Goal: Information Seeking & Learning: Check status

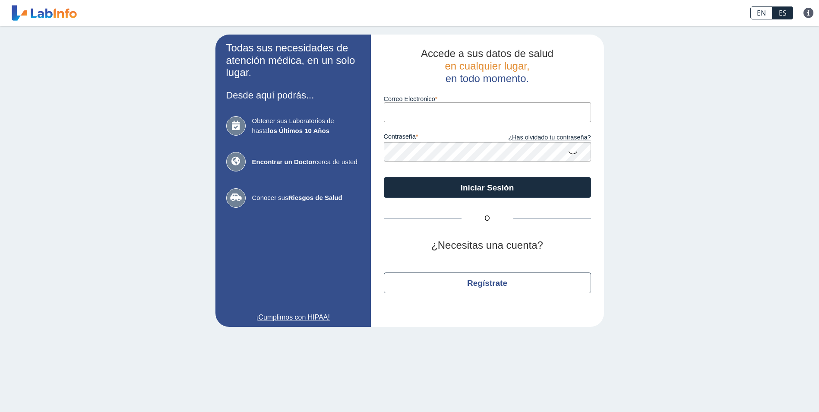
click at [475, 122] on input "Correo Electronico" at bounding box center [487, 111] width 207 height 19
type input "[PERSON_NAME][EMAIL_ADDRESS][DOMAIN_NAME][PERSON_NAME]"
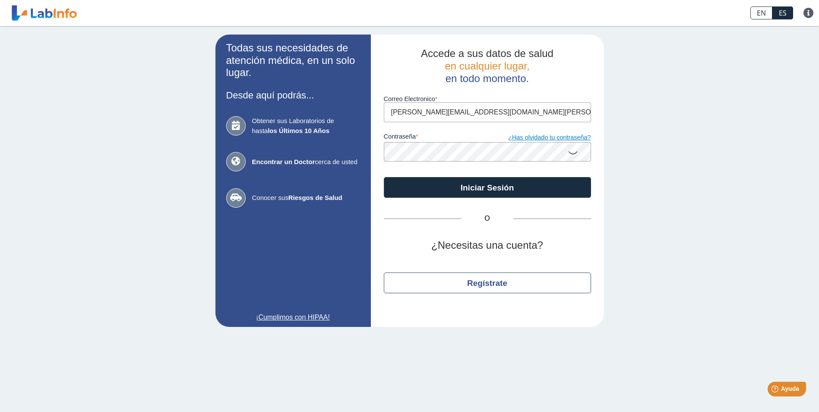
click at [540, 140] on link "¿Has olvidado tu contraseña?" at bounding box center [539, 137] width 104 height 9
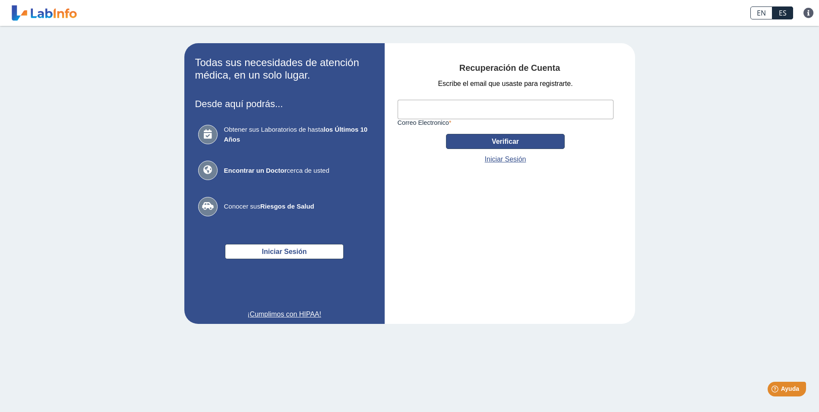
click at [515, 147] on button "Verificar" at bounding box center [505, 141] width 119 height 15
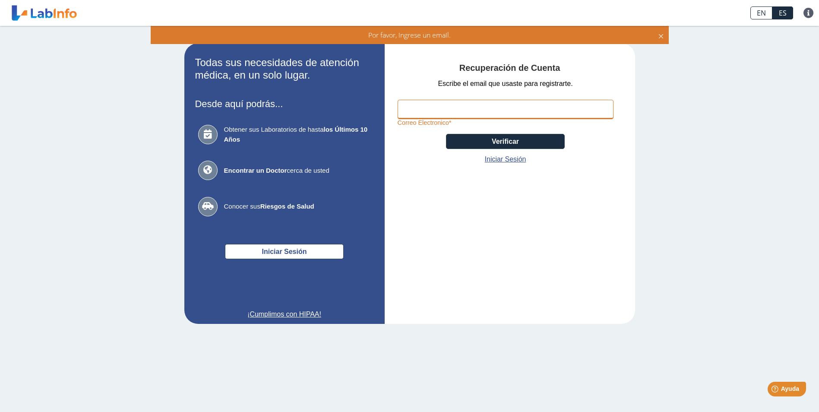
click at [492, 116] on input "Correo Electronico" at bounding box center [505, 109] width 216 height 19
type input "[PERSON_NAME][EMAIL_ADDRESS][DOMAIN_NAME][PERSON_NAME]"
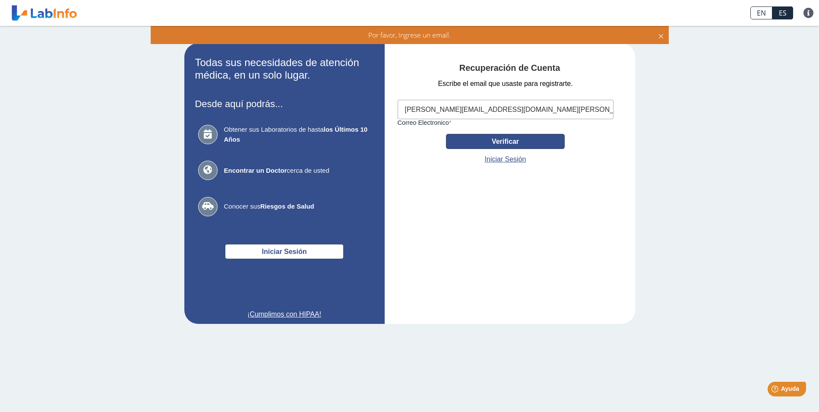
click at [523, 145] on button "Verificar" at bounding box center [505, 141] width 119 height 15
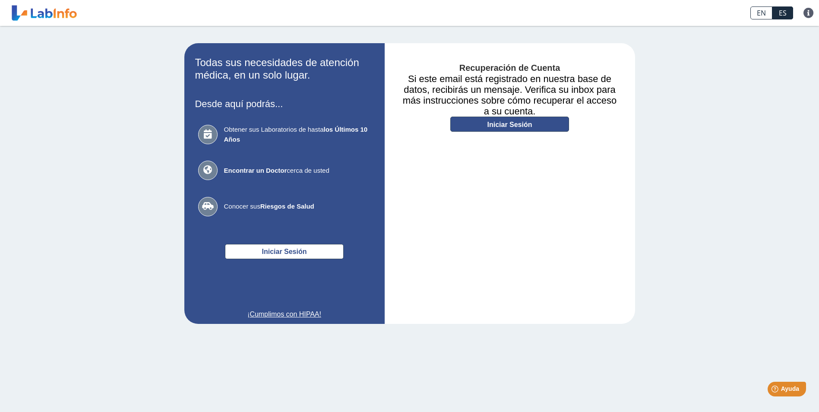
click at [512, 122] on link "Iniciar Sesión" at bounding box center [509, 124] width 119 height 15
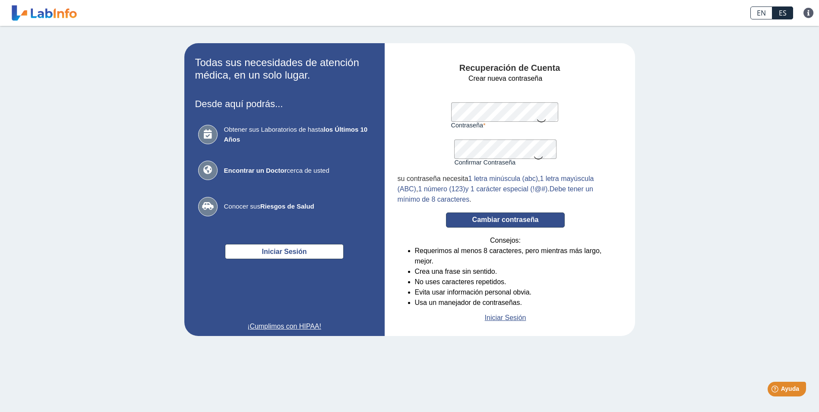
click at [508, 215] on button "Cambiar contraseña" at bounding box center [505, 219] width 119 height 15
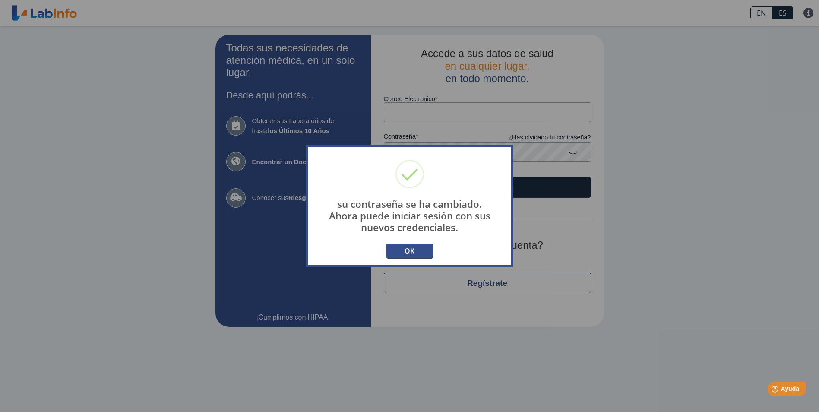
click at [418, 247] on button "OK" at bounding box center [409, 250] width 47 height 15
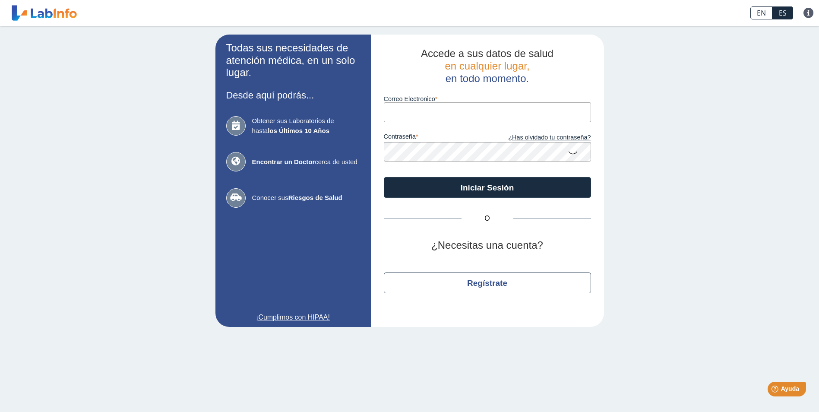
click at [477, 111] on input "Correo Electronico" at bounding box center [487, 111] width 207 height 19
type input "[PERSON_NAME][EMAIL_ADDRESS][DOMAIN_NAME][PERSON_NAME]"
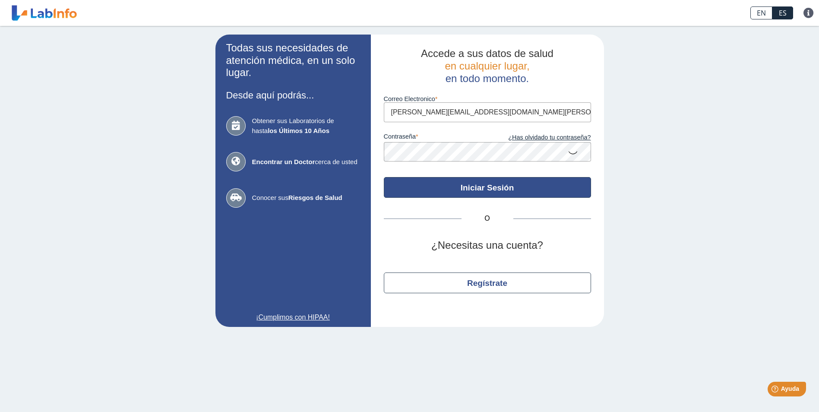
click at [477, 194] on button "Iniciar Sesión" at bounding box center [487, 187] width 207 height 21
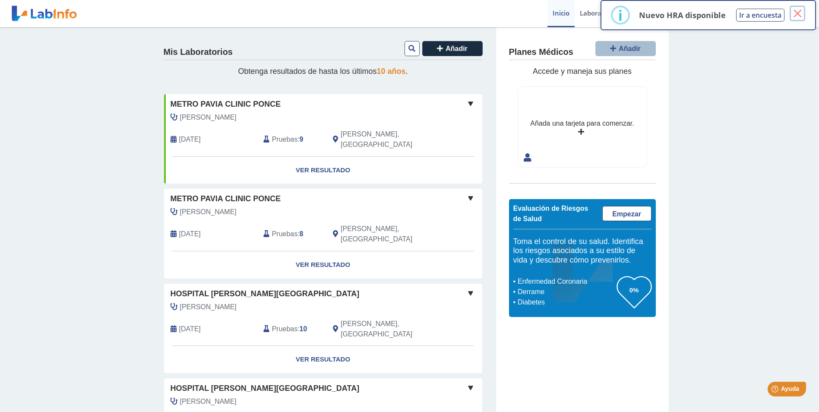
click at [798, 14] on button "×" at bounding box center [797, 14] width 16 height 16
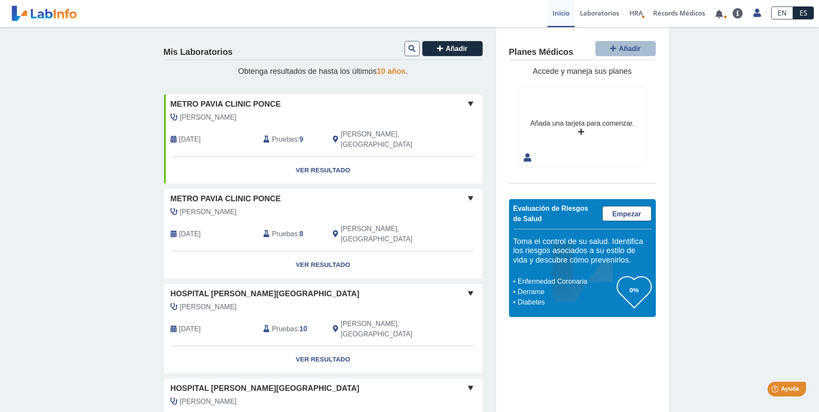
click at [104, 238] on div "Mis Laboratorios Añadir Obtenga resultados de hasta los últimos 10 años . Metro…" at bounding box center [409, 262] width 819 height 471
click at [337, 159] on link "Ver Resultado" at bounding box center [323, 170] width 318 height 27
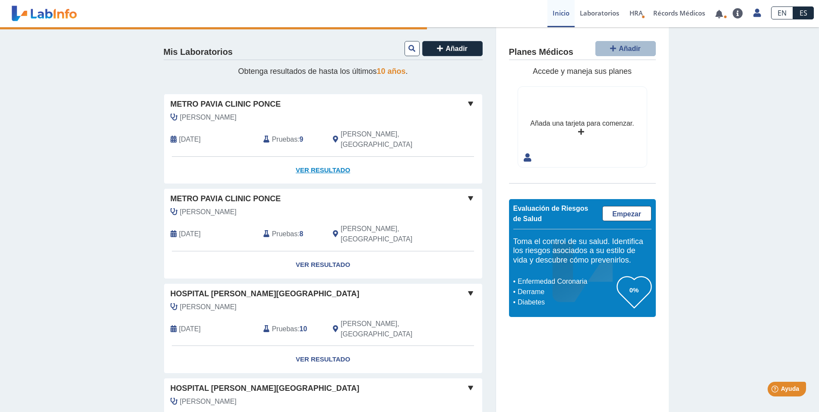
click at [349, 173] on link "Ver Resultado" at bounding box center [323, 170] width 318 height 27
click at [317, 157] on link "Ver Resultado" at bounding box center [323, 170] width 318 height 27
click at [330, 162] on link "Ver Resultado" at bounding box center [323, 170] width 318 height 27
click at [335, 158] on link "Ver Resultado" at bounding box center [323, 170] width 318 height 27
click at [466, 102] on span at bounding box center [470, 103] width 10 height 10
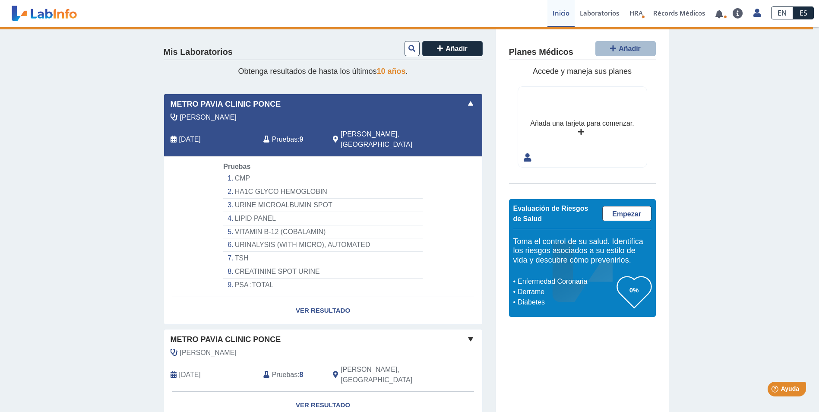
click at [508, 358] on app-home "Mis Laboratorios Añadir Obtenga resultados de hasta los últimos 10 años . Metro…" at bounding box center [410, 333] width 518 height 612
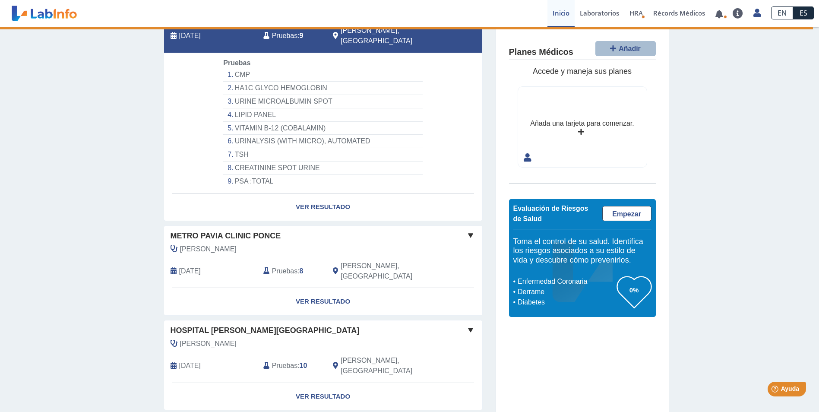
scroll to position [121, 0]
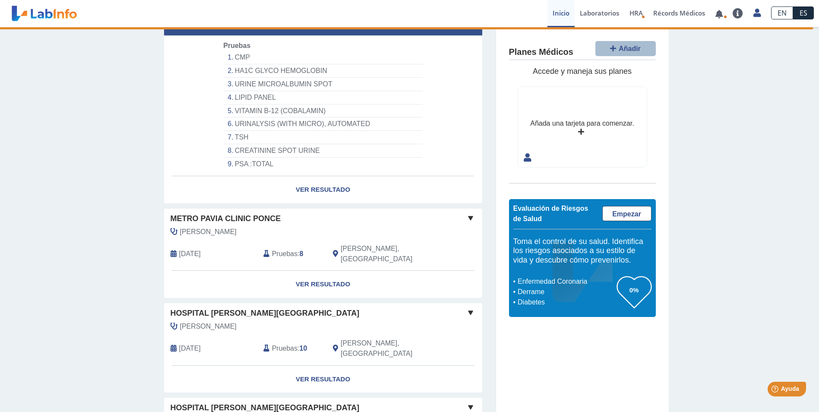
click at [469, 307] on span at bounding box center [470, 312] width 10 height 10
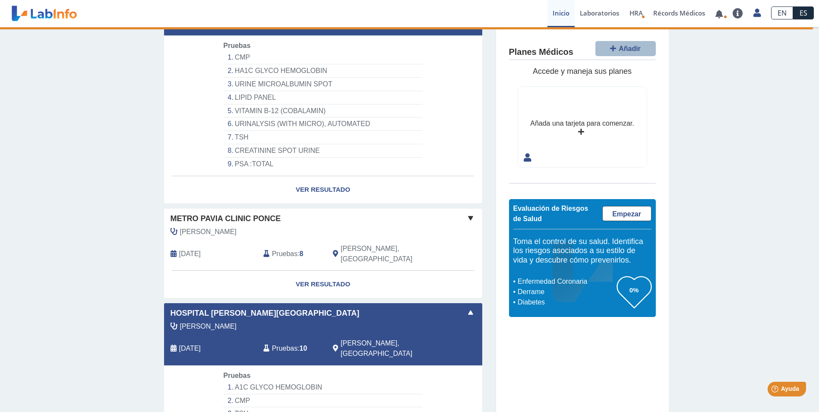
scroll to position [104, 0]
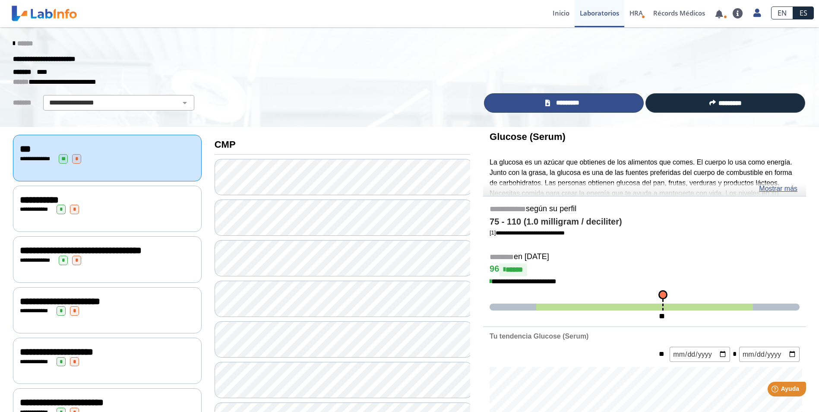
click at [549, 95] on link "*********" at bounding box center [564, 102] width 160 height 19
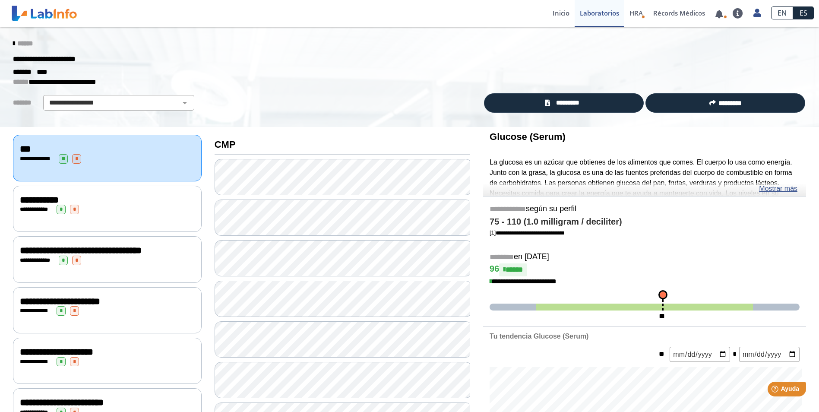
click at [506, 60] on div "**********" at bounding box center [409, 59] width 806 height 16
